Goal: Answer question/provide support: Share knowledge or assist other users

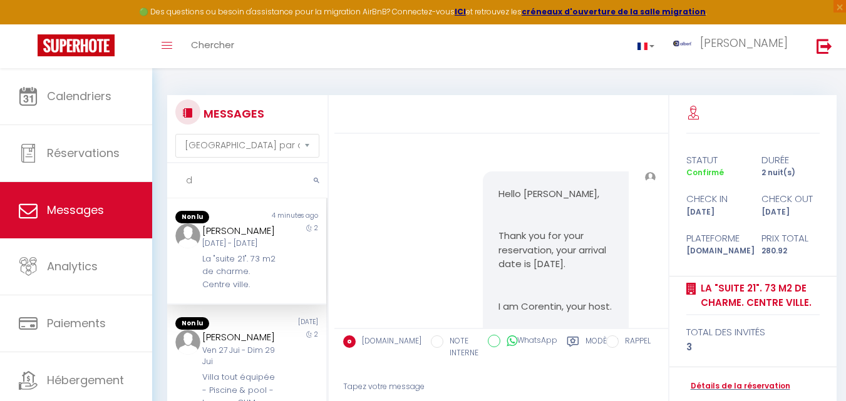
select select "message"
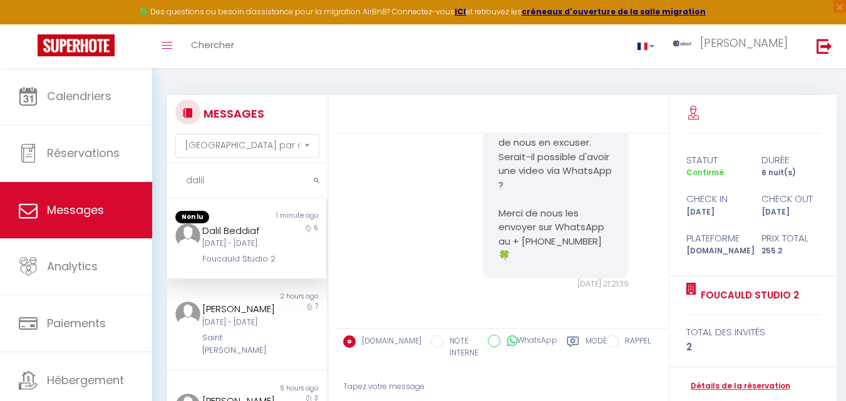
scroll to position [5762, 0]
drag, startPoint x: 368, startPoint y: 215, endPoint x: 378, endPoint y: 212, distance: 10.7
click at [373, 214] on div "Nous sommes vraiment navrés de la gêne occasionnée et nous vous [MEDICAL_DATA] …" at bounding box center [501, 177] width 325 height 276
drag, startPoint x: 807, startPoint y: 298, endPoint x: 700, endPoint y: 287, distance: 107.6
click at [700, 287] on div "Foucauld Studio 2" at bounding box center [753, 296] width 134 height 39
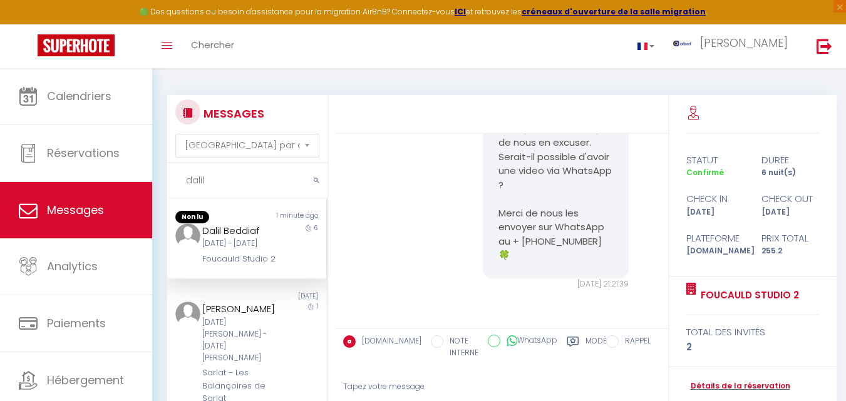
copy link "Foucauld Studio 2"
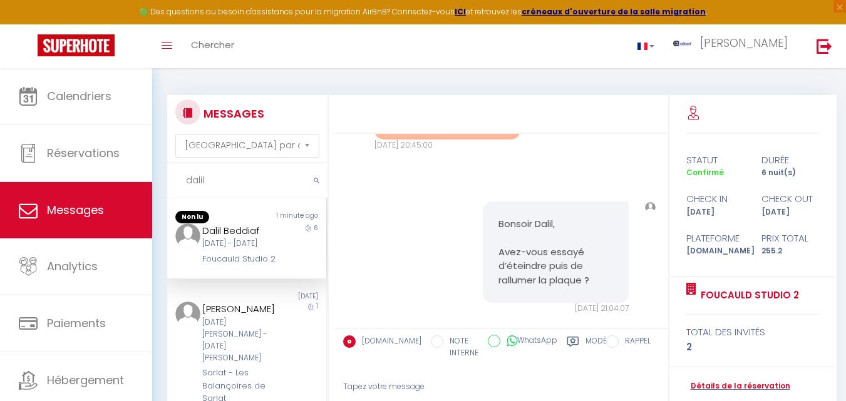
scroll to position [4634, 0]
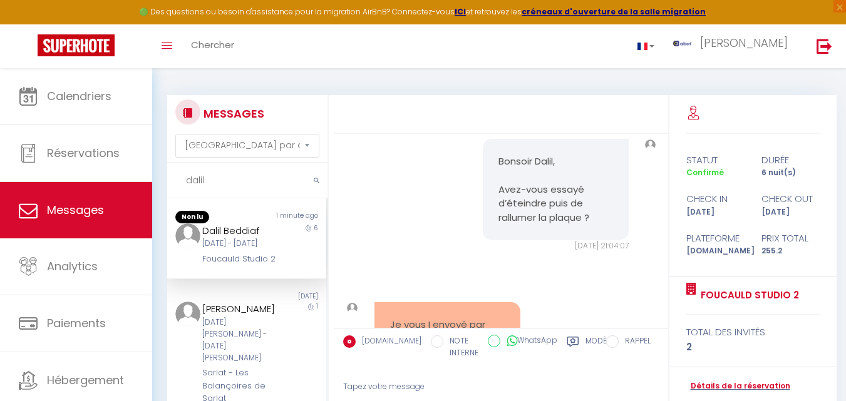
drag, startPoint x: 384, startPoint y: 164, endPoint x: 495, endPoint y: 255, distance: 143.8
click at [495, 77] on div "Bonsoir, Je souhaite faire à manger mais la plaque à induction de fonctionne pa…" at bounding box center [448, 12] width 146 height 130
copy pre "Bonsoir, Je souhaite faire à manger mais la plaque à induction de fonctionne pa…"
click at [390, 61] on pre "Bonsoir, Je souhaite faire à manger mais la plaque à induction de fonctionne pa…" at bounding box center [447, 11] width 115 height 99
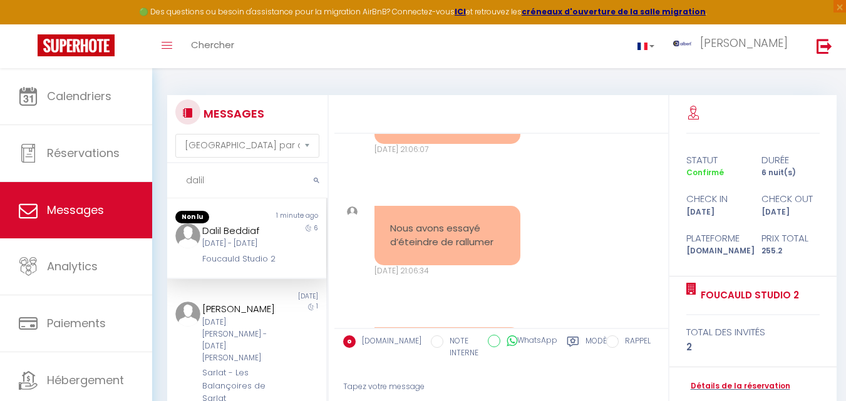
scroll to position [4885, 0]
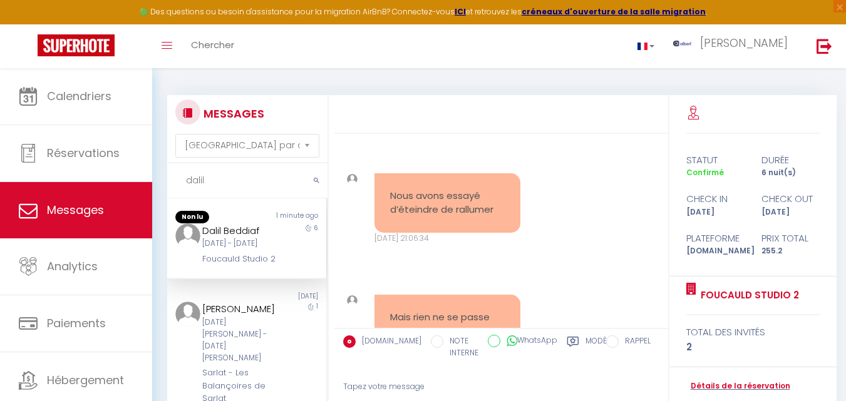
drag, startPoint x: 458, startPoint y: 295, endPoint x: 381, endPoint y: 273, distance: 80.1
click at [381, 111] on div "Je vous I envoyé par mail la vidéo" at bounding box center [448, 82] width 146 height 60
copy pre "Je vous I envoyé par mail la vidéo"
drag, startPoint x: 376, startPoint y: 210, endPoint x: 387, endPoint y: 230, distance: 22.5
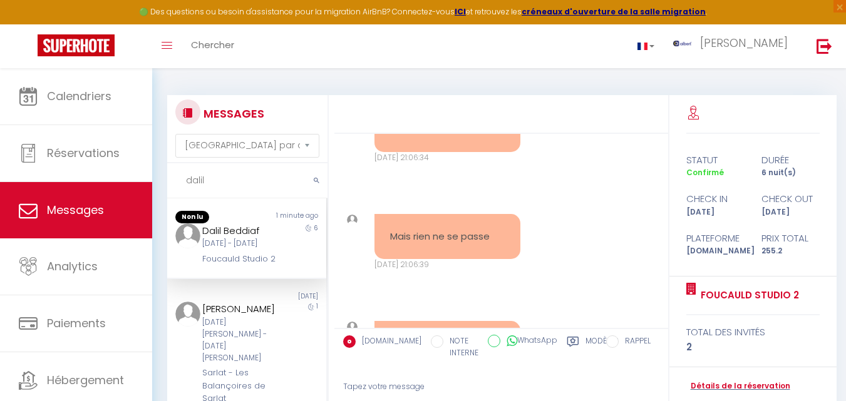
scroll to position [5010, 0]
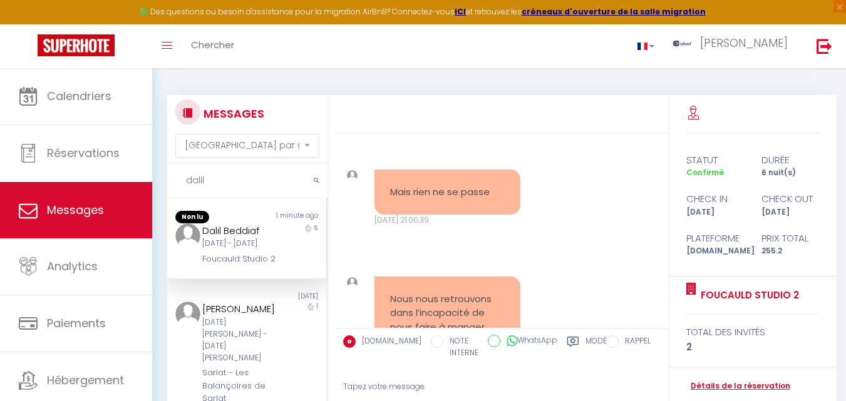
drag, startPoint x: 499, startPoint y: 287, endPoint x: 383, endPoint y: 264, distance: 117.6
click at [383, 108] on div "Nous avons essayé d’éteindre de rallumer" at bounding box center [448, 78] width 146 height 60
copy pre "Nous avons essayé d’éteindre de rallumer"
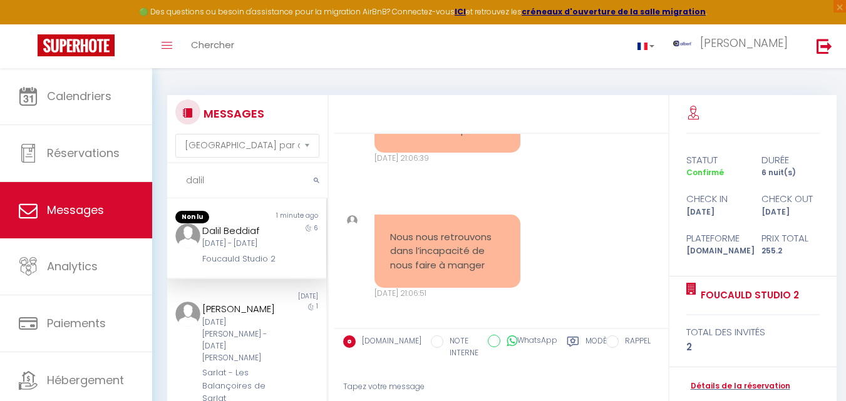
scroll to position [5073, 0]
click at [375, 45] on div "Nous avons essayé d’éteindre de rallumer" at bounding box center [448, 16] width 146 height 60
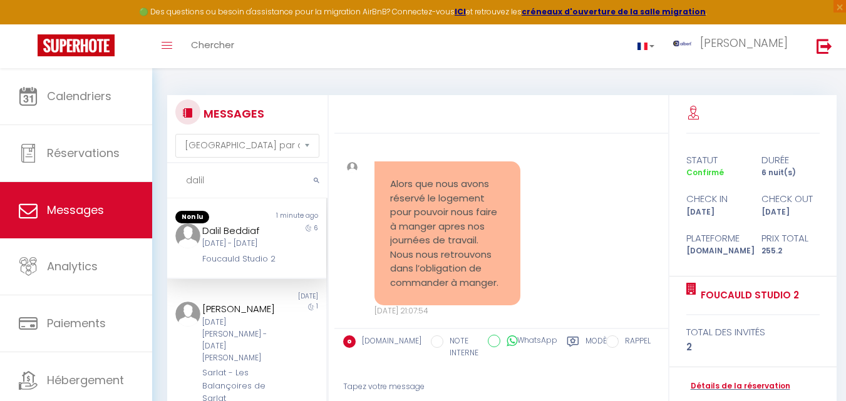
scroll to position [5198, 0]
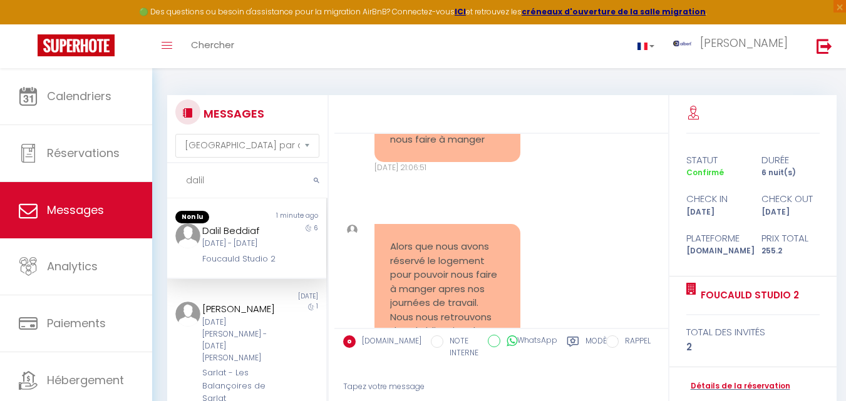
drag, startPoint x: 495, startPoint y: 201, endPoint x: 390, endPoint y: 203, distance: 105.2
click at [390, 12] on pre "Mais rien ne se passe" at bounding box center [447, 4] width 115 height 14
copy pre "Mais rien ne se passe"
click at [381, 64] on div "Mais rien ne se passe [DATE] 21:06:39 Note Sms Mais rien ne se passe [DATE] 21:…" at bounding box center [501, 10] width 325 height 107
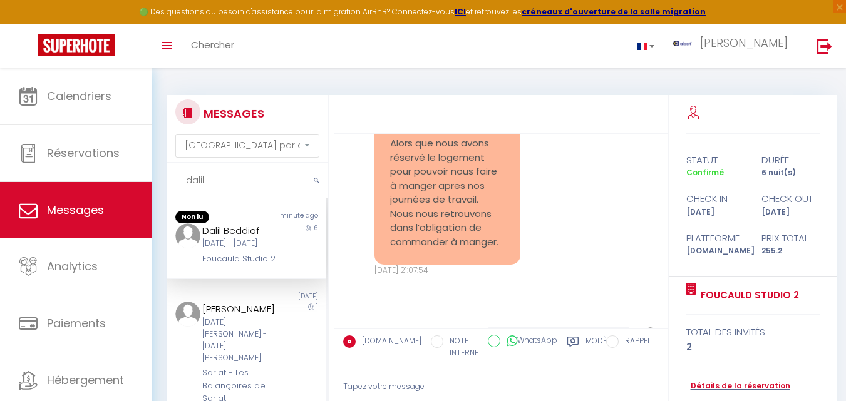
scroll to position [5323, 0]
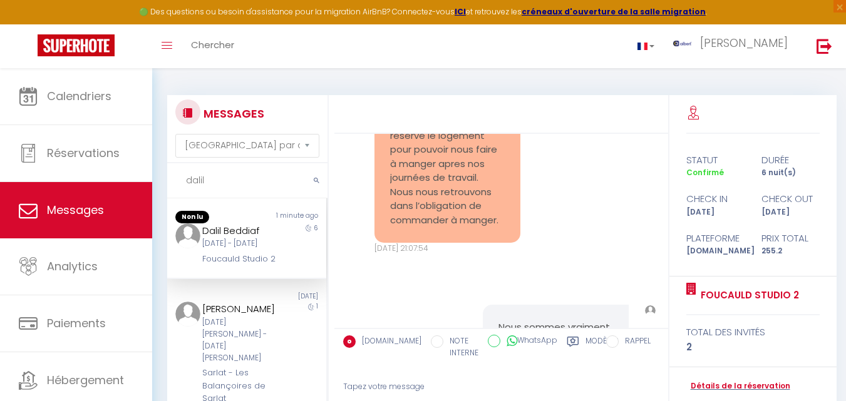
drag, startPoint x: 490, startPoint y: 214, endPoint x: 375, endPoint y: 180, distance: 119.9
click at [375, 38] on div "Nous nous retrouvons dans l’incapacité de nous faire à manger" at bounding box center [448, 1] width 146 height 74
copy pre "Nous nous retrouvons dans l’incapacité de nous faire à manger"
drag, startPoint x: 209, startPoint y: 187, endPoint x: 175, endPoint y: 185, distance: 33.9
click at [175, 185] on input "dalil" at bounding box center [247, 180] width 160 height 35
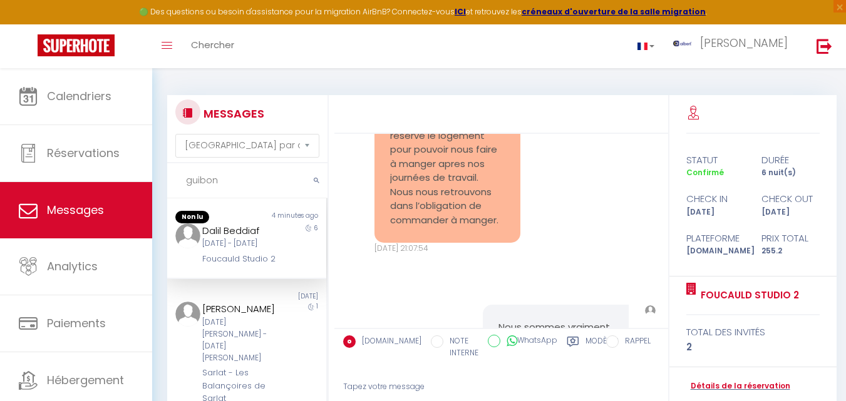
type input "guibon"
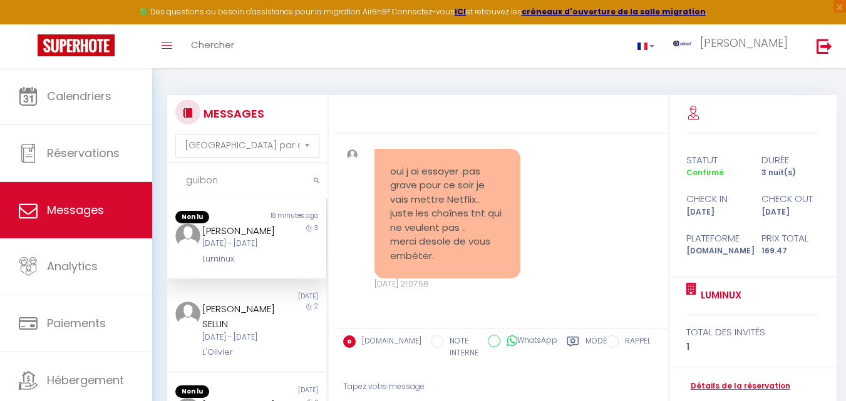
scroll to position [5462, 0]
drag, startPoint x: 244, startPoint y: 247, endPoint x: 209, endPoint y: 227, distance: 39.5
click at [204, 229] on div "[PERSON_NAME]" at bounding box center [240, 231] width 76 height 15
copy div "UIBON [PERSON_NAME]"
click at [384, 246] on div "oui j ai essayer .pas grave pour ce soir je vais mettre Netflix.. juste les cha…" at bounding box center [448, 214] width 146 height 130
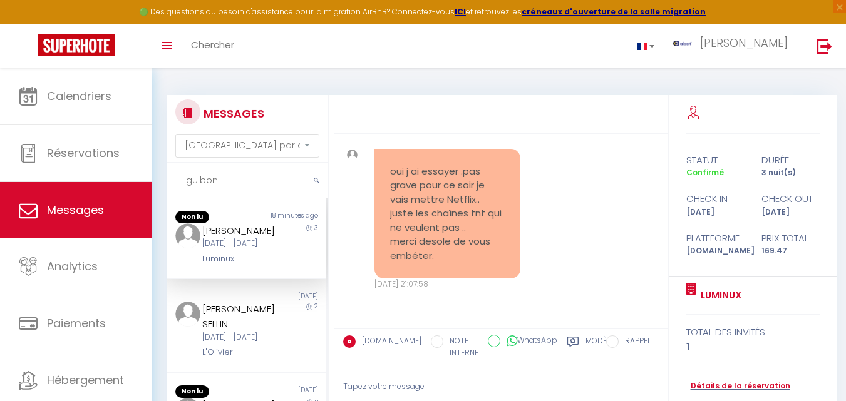
drag, startPoint x: 443, startPoint y: 257, endPoint x: 371, endPoint y: 169, distance: 114.4
click at [371, 169] on div "oui j ai essayer .pas grave pour ce soir je vais mettre Netflix.. juste les cha…" at bounding box center [447, 220] width 162 height 142
copy pre "oui j ai essayer .pas grave pour ce soir je vais mettre Netflix.. juste les cha…"
click at [380, 205] on div "oui j ai essayer .pas grave pour ce soir je vais mettre Netflix.. juste les cha…" at bounding box center [448, 214] width 146 height 130
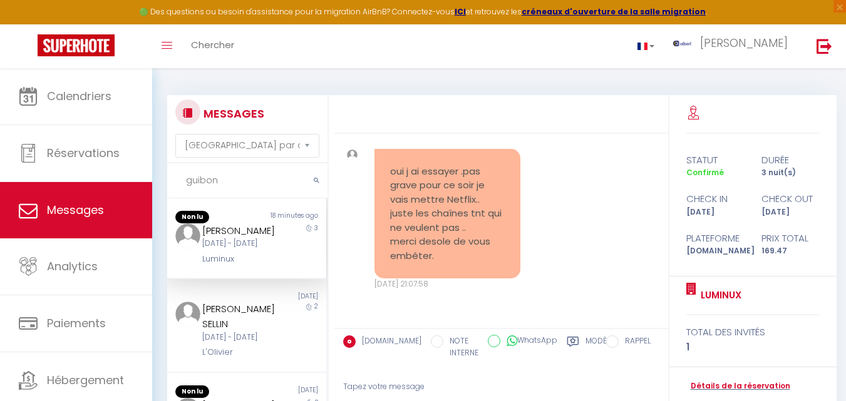
drag, startPoint x: 440, startPoint y: 231, endPoint x: 388, endPoint y: 173, distance: 78.0
drag, startPoint x: 458, startPoint y: 202, endPoint x: 388, endPoint y: 169, distance: 77.9
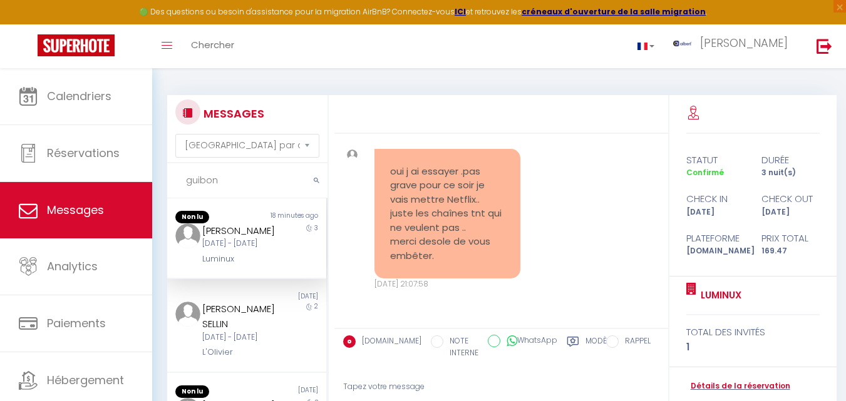
copy pre "oui tout branché. juste ils demandent abonnement.."
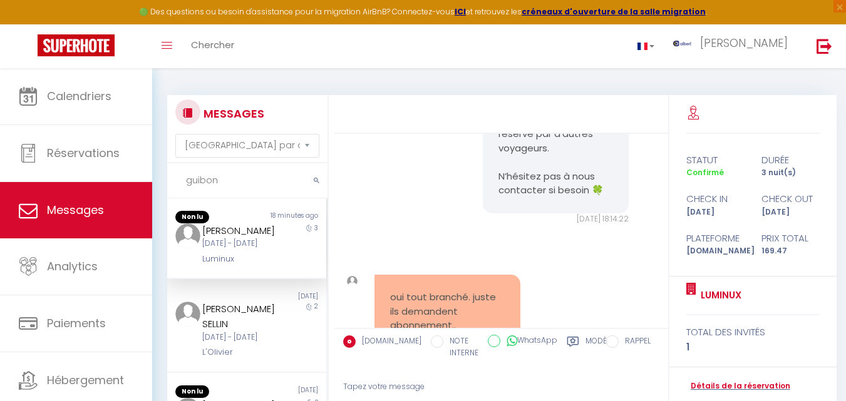
scroll to position [4522, 0]
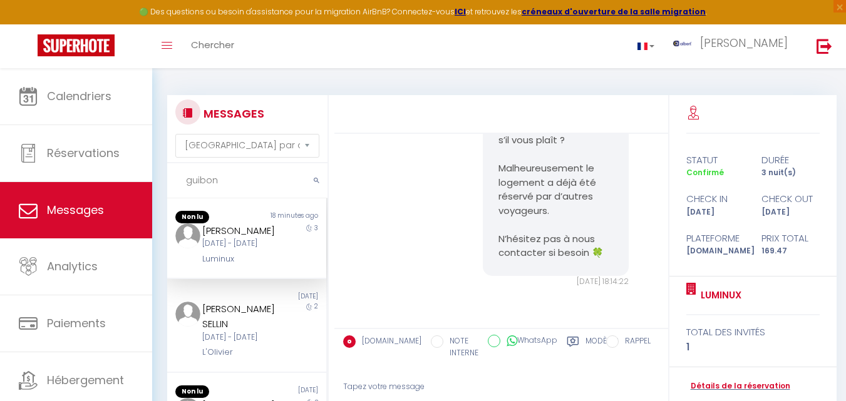
drag, startPoint x: 428, startPoint y: 215, endPoint x: 492, endPoint y: 233, distance: 67.0
copy pre "je ne peut pas accéder a la tnt 1,9,11 ?"
drag, startPoint x: 240, startPoint y: 246, endPoint x: 202, endPoint y: 225, distance: 43.4
click at [202, 226] on div "[PERSON_NAME]" at bounding box center [240, 231] width 76 height 15
